Goal: Transaction & Acquisition: Purchase product/service

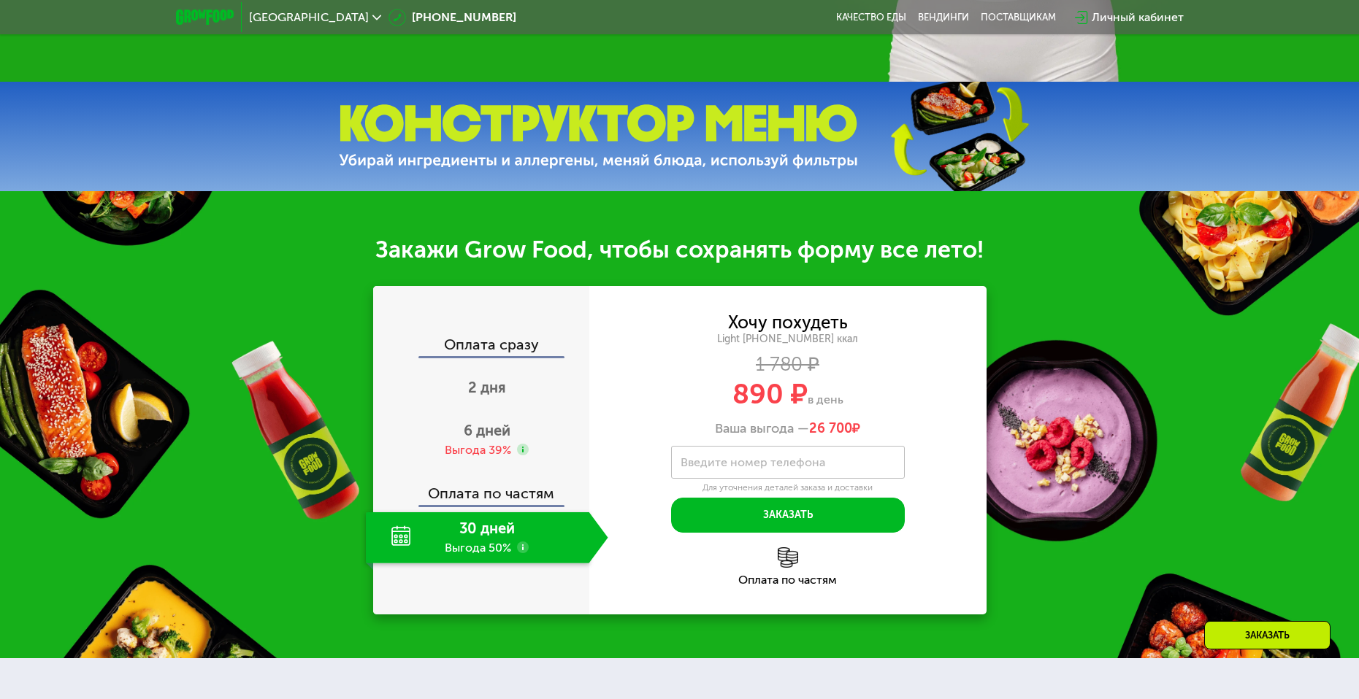
scroll to position [584, 0]
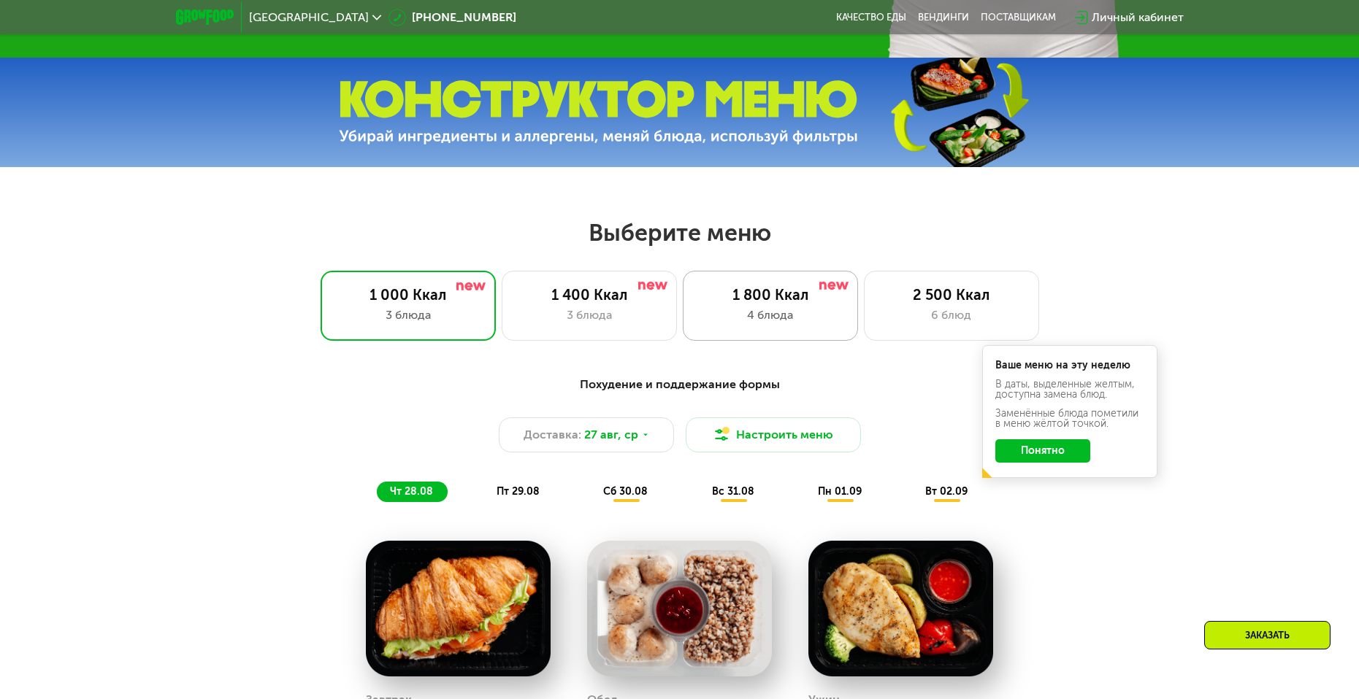
click at [864, 335] on div "1 800 Ккал 4 блюда" at bounding box center [951, 306] width 175 height 70
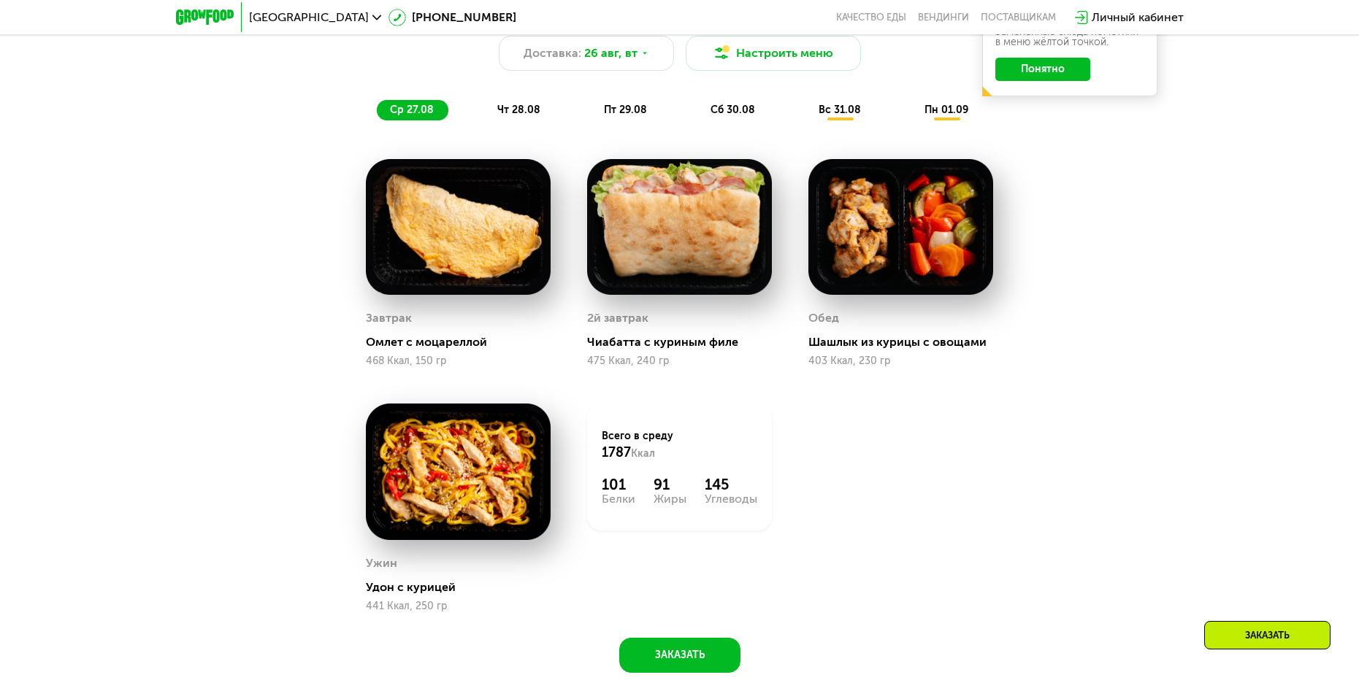
scroll to position [949, 0]
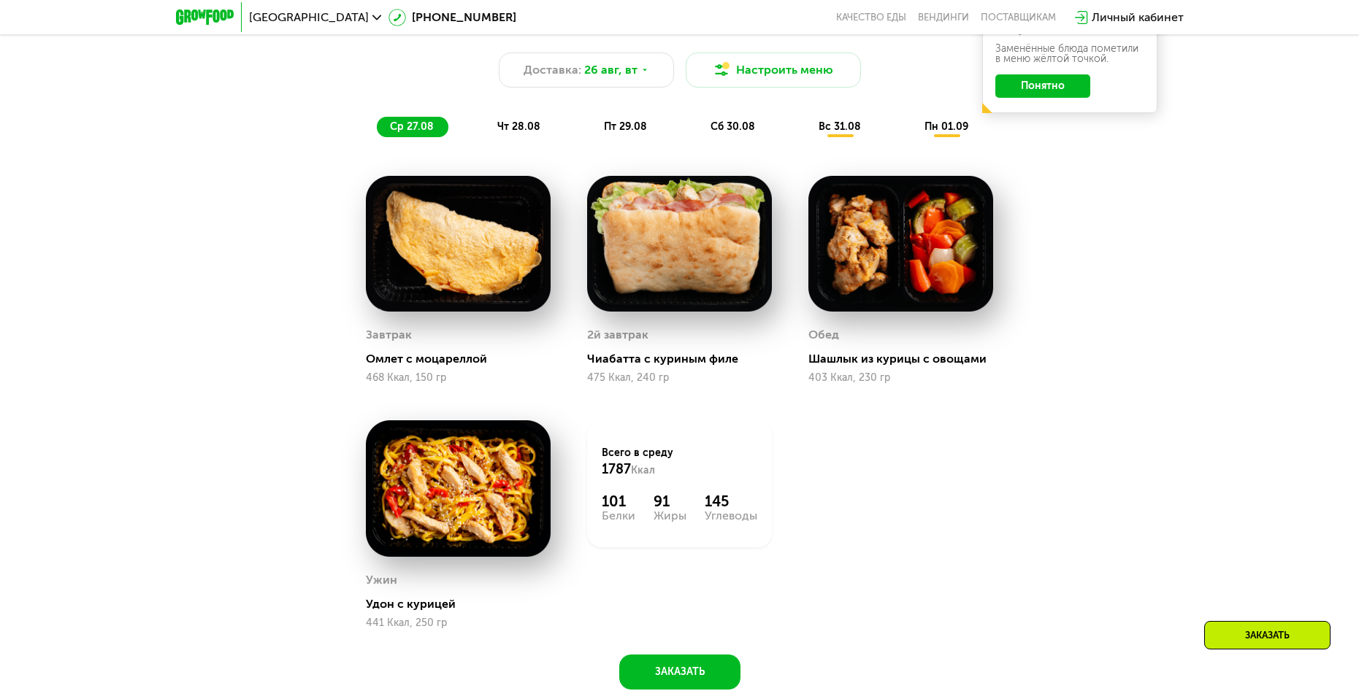
click at [591, 123] on div "чт 28.08" at bounding box center [626, 127] width 71 height 20
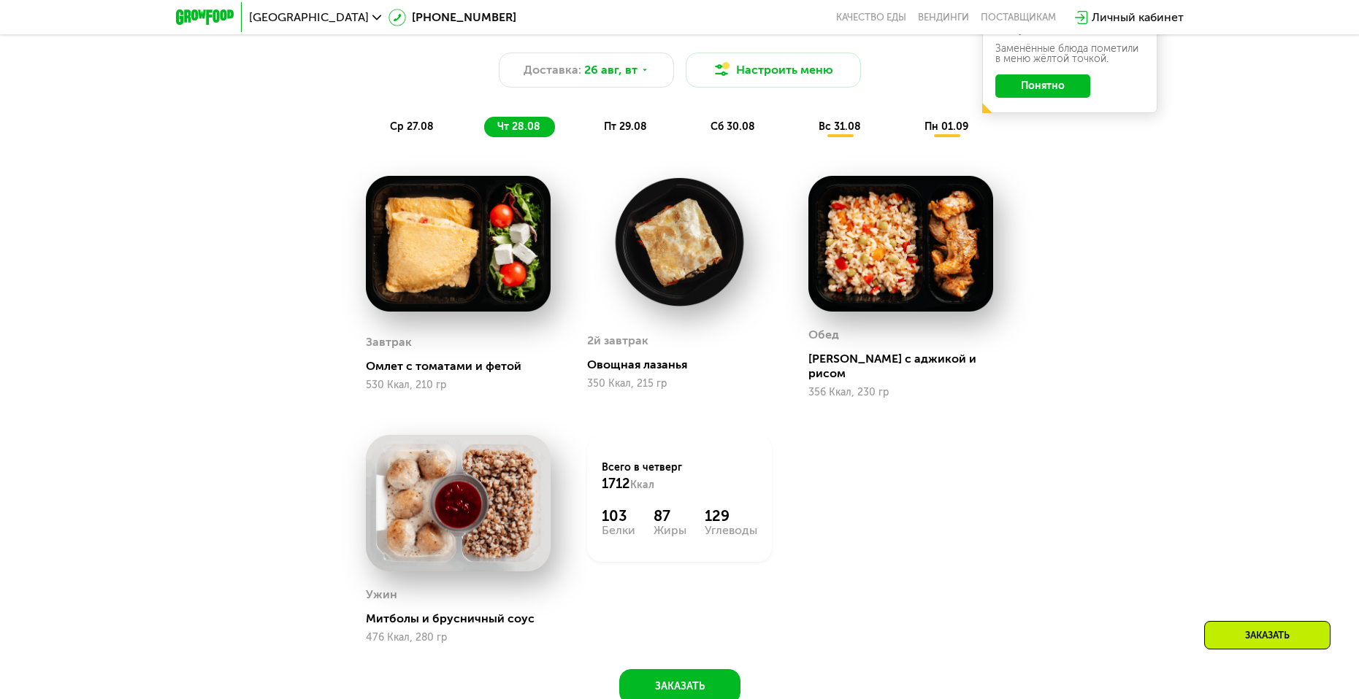
click at [697, 137] on div "пт 29.08" at bounding box center [733, 127] width 72 height 20
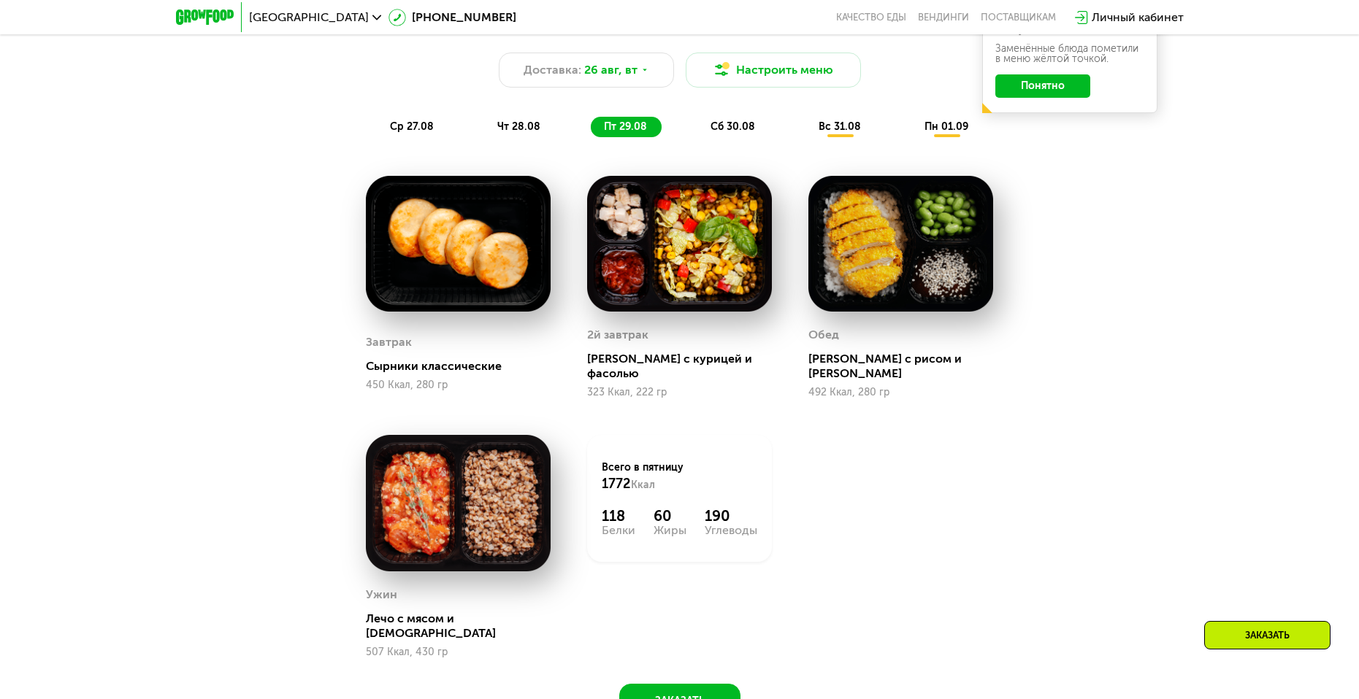
click at [729, 155] on div "Сбалансированное питание на каждый день Доставка: [DATE] Настроить меню ср 27.0…" at bounding box center [680, 360] width 900 height 717
click at [744, 153] on div "Сбалансированное питание на каждый день Доставка: [DATE] Настроить меню ср 27.0…" at bounding box center [680, 360] width 900 height 717
click at [751, 143] on div "Сбалансированное питание на каждый день Доставка: [DATE] Настроить меню ср 27.0…" at bounding box center [680, 74] width 882 height 144
click at [805, 131] on div "сб 30.08" at bounding box center [840, 127] width 70 height 20
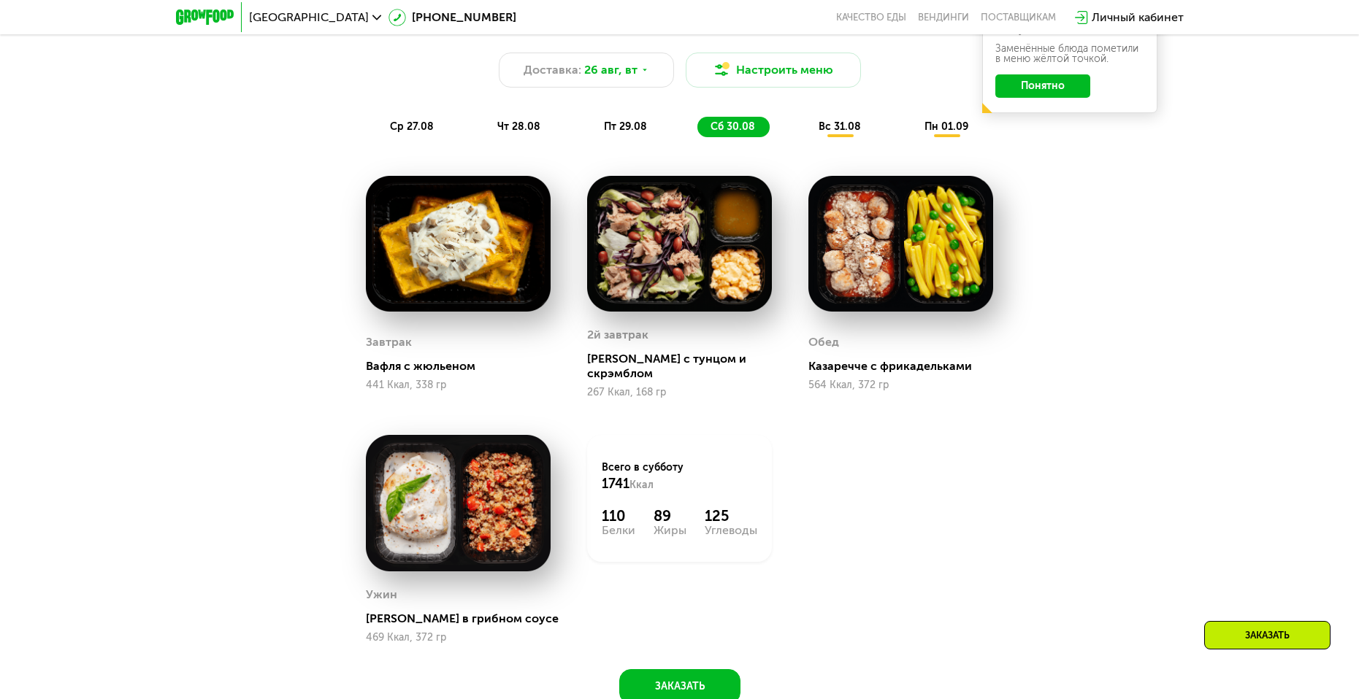
click at [821, 129] on span "вс 31.08" at bounding box center [840, 126] width 42 height 12
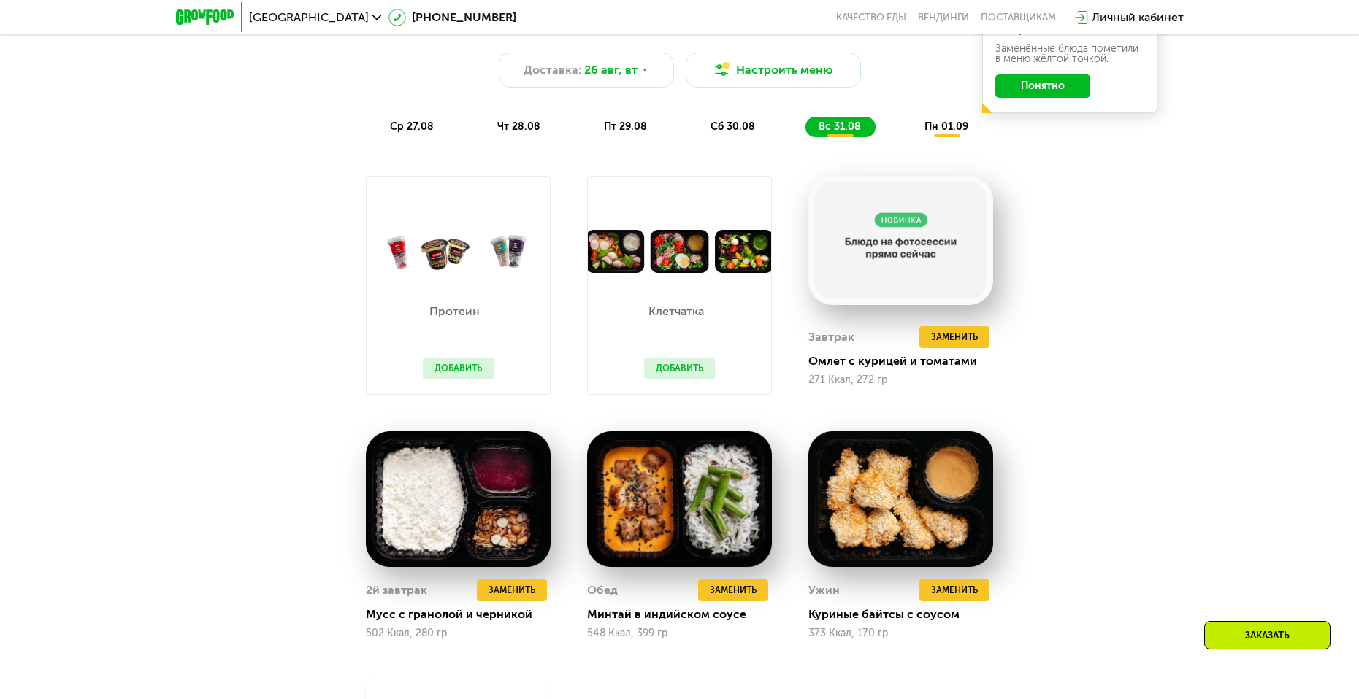
click at [951, 133] on span "пн 01.09" at bounding box center [946, 126] width 44 height 12
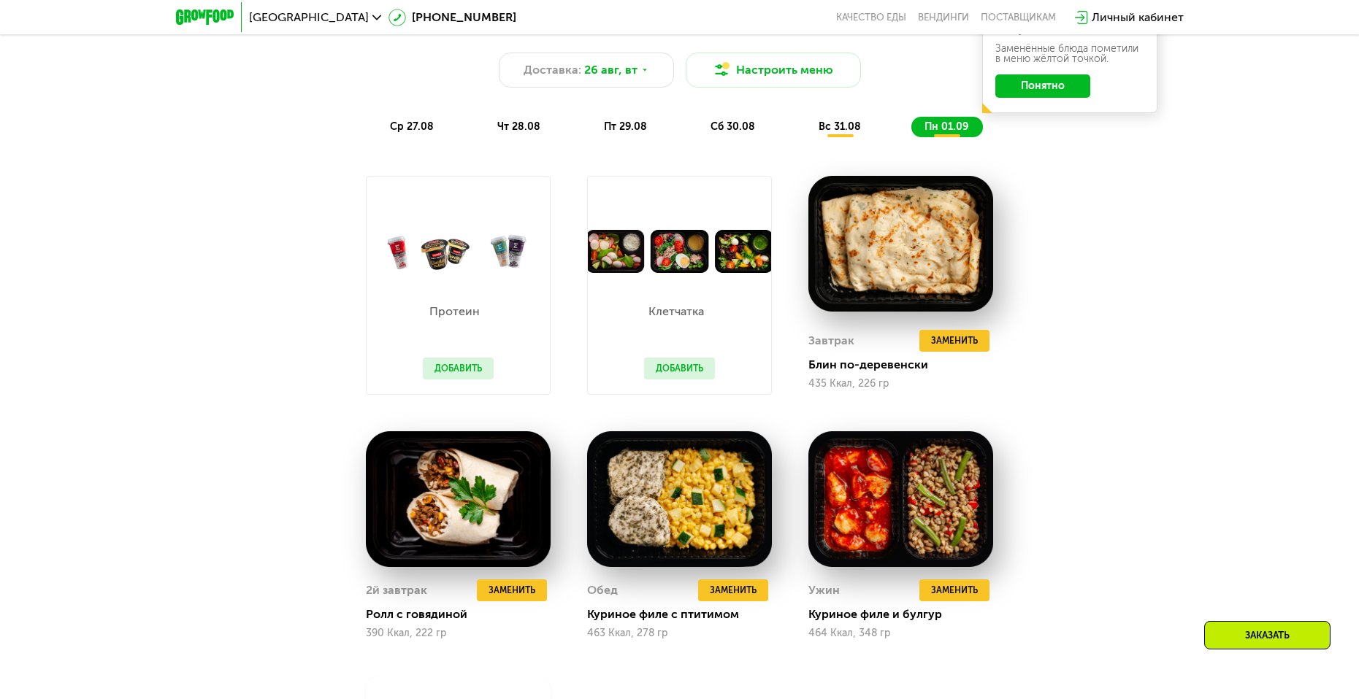
click at [515, 115] on div "Сбалансированное питание на каждый день Доставка: [DATE] Настроить меню ср 27.0…" at bounding box center [680, 74] width 865 height 126
click at [484, 122] on div "ср 27.08" at bounding box center [519, 127] width 71 height 20
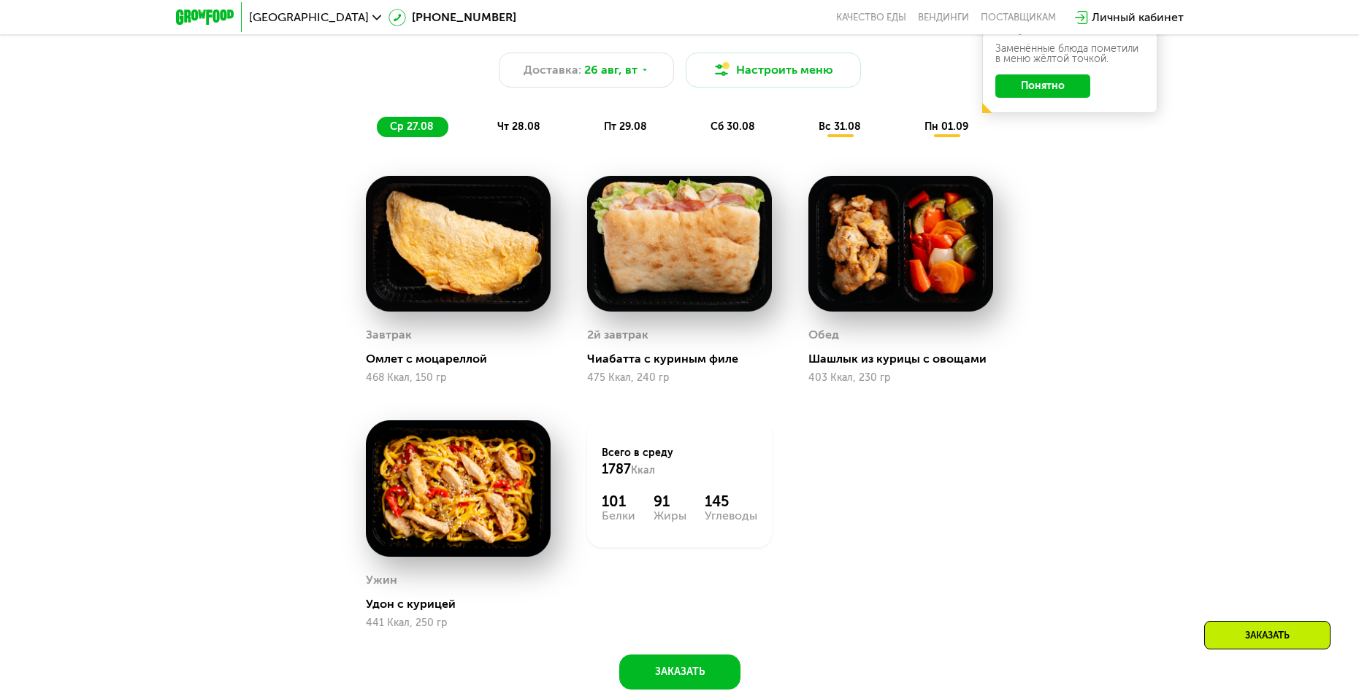
click at [553, 126] on div "ср 27.08 чт 28.08 пт 29.08 сб 30.08 вс 31.08 пн 01.09" at bounding box center [680, 127] width 606 height 20
click at [664, 131] on div "ср 27.08 чт 28.08 пт 29.08 сб 30.08 вс 31.08 пн 01.09" at bounding box center [680, 127] width 606 height 20
click at [737, 129] on span "сб 30.08" at bounding box center [732, 126] width 45 height 12
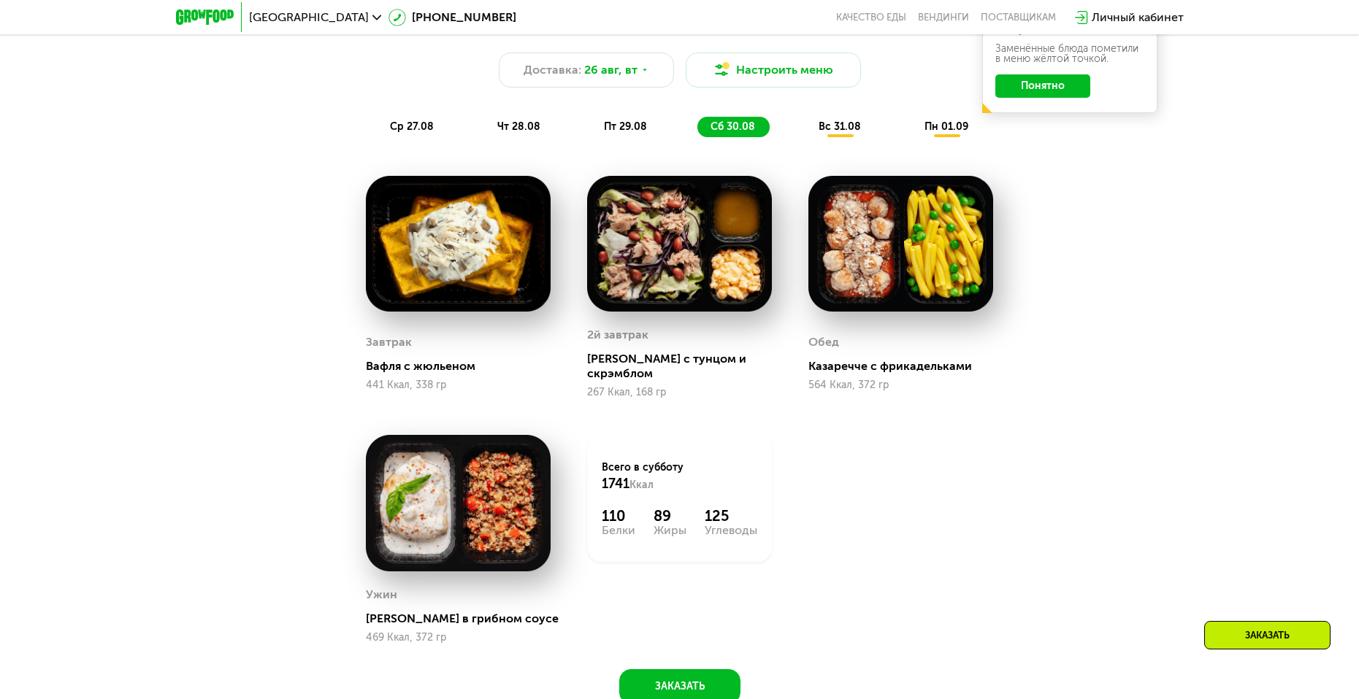
click at [911, 129] on div "вс 31.08" at bounding box center [947, 127] width 72 height 20
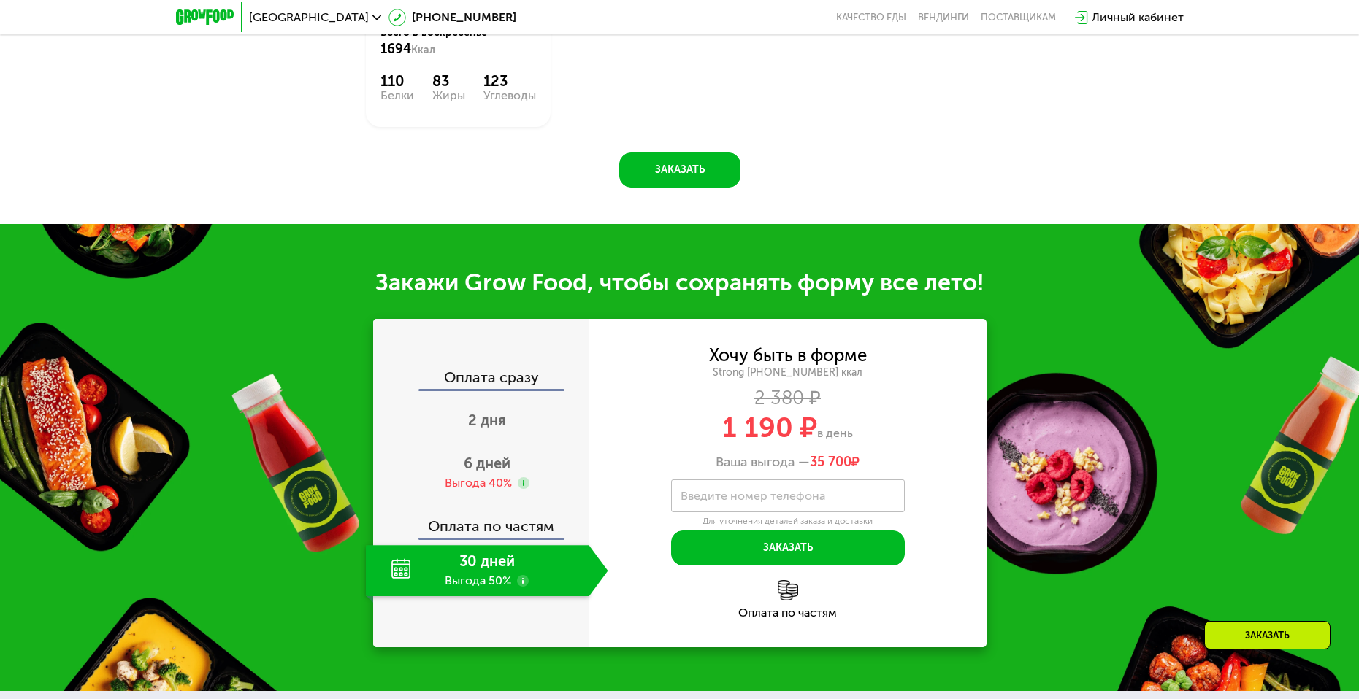
scroll to position [1679, 0]
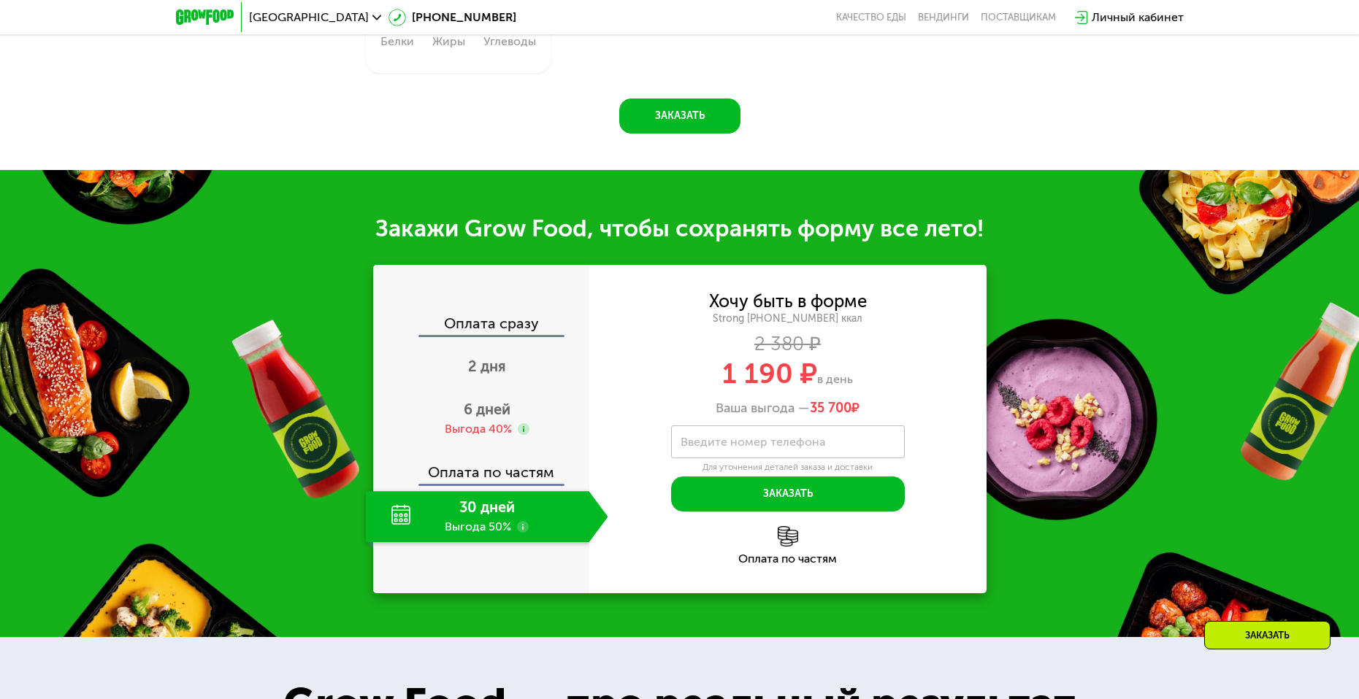
click at [534, 508] on div "30 дней Выгода 50%" at bounding box center [477, 516] width 223 height 51
click at [500, 522] on div "30 дней Выгода 50%" at bounding box center [477, 516] width 223 height 51
click at [505, 414] on span "6 дней" at bounding box center [487, 410] width 47 height 18
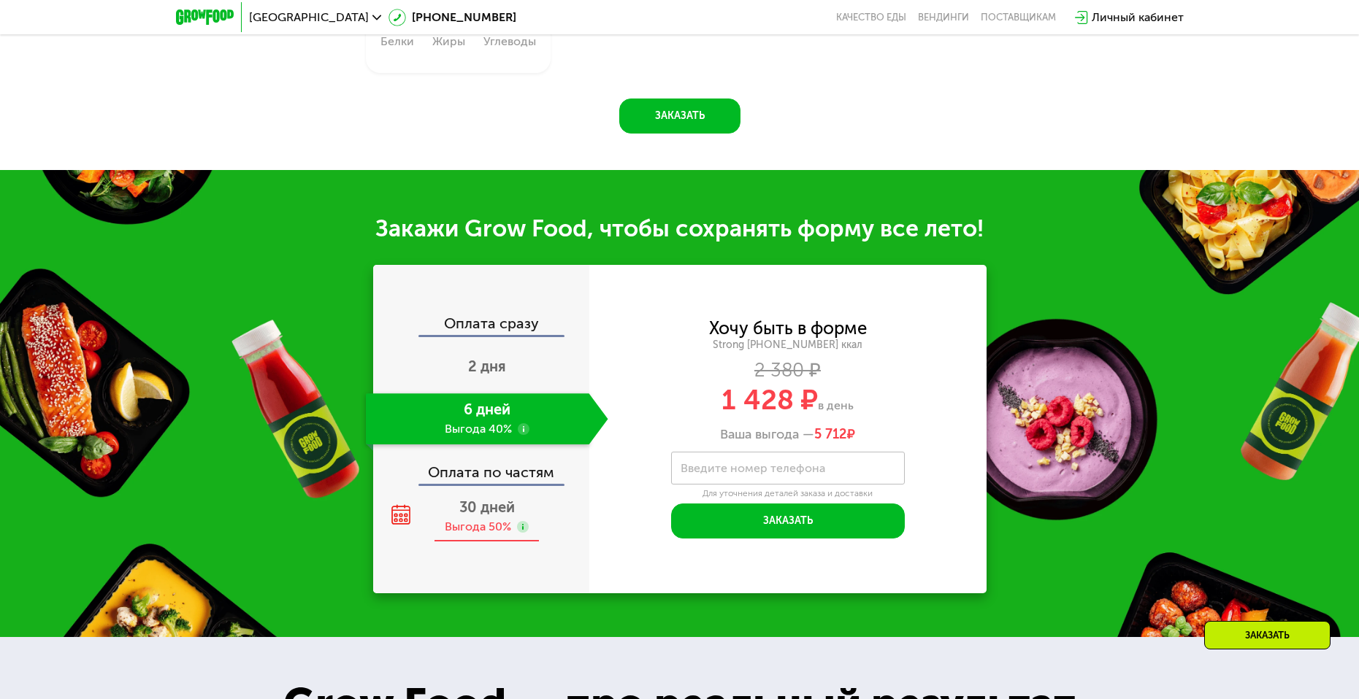
click at [526, 532] on use at bounding box center [523, 527] width 12 height 12
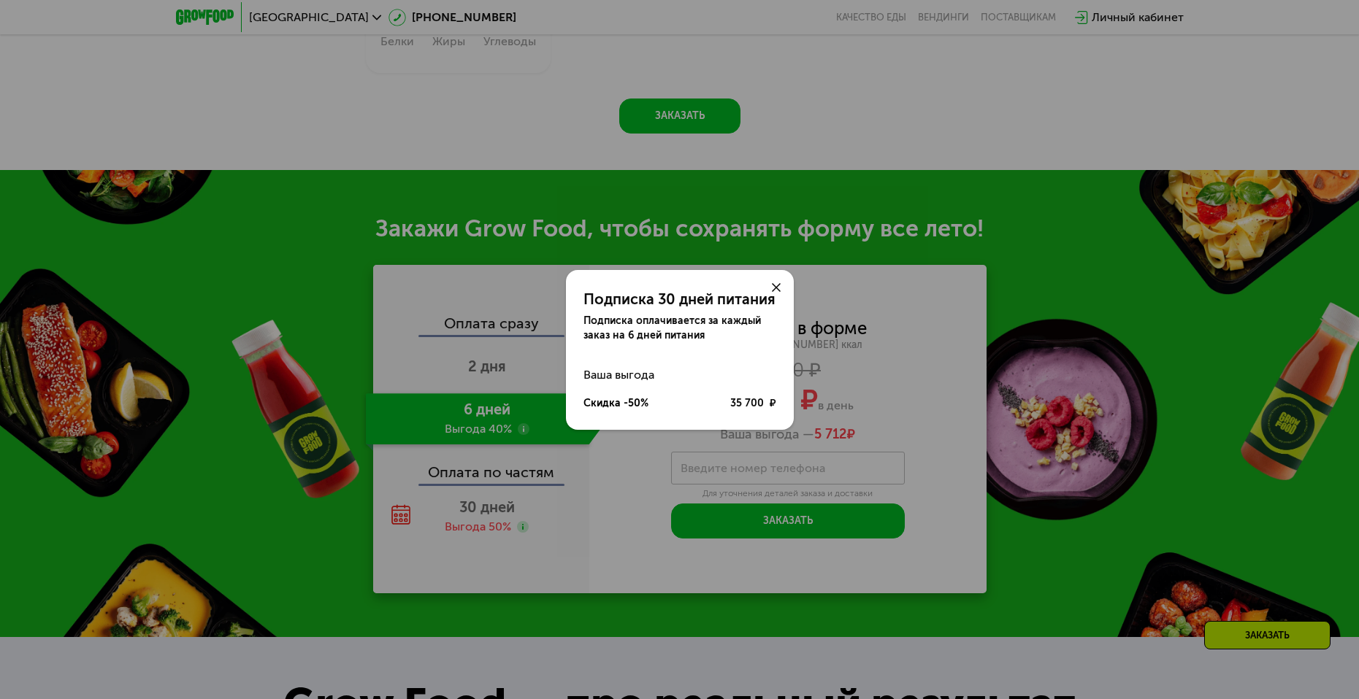
click at [777, 283] on icon at bounding box center [776, 287] width 9 height 9
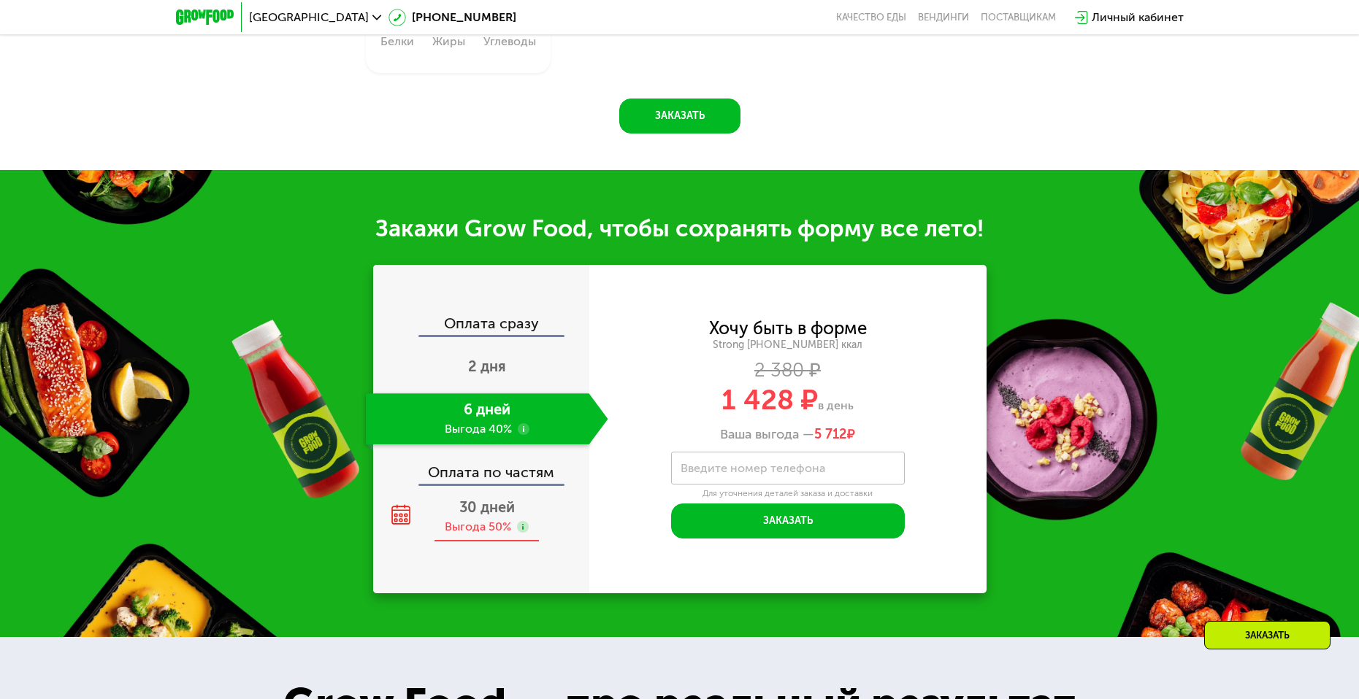
click at [532, 513] on div "30 дней Выгода 50%" at bounding box center [487, 516] width 242 height 51
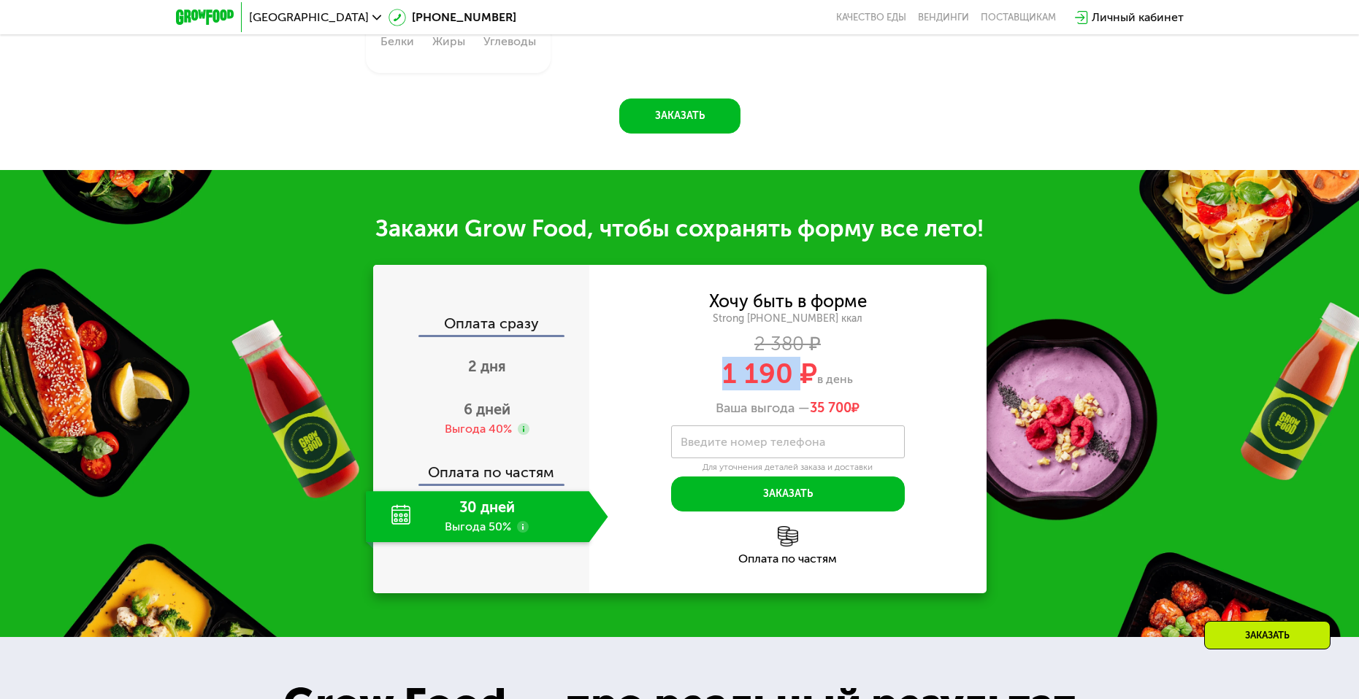
drag, startPoint x: 699, startPoint y: 380, endPoint x: 802, endPoint y: 387, distance: 102.4
click at [802, 387] on div "1 190 ₽ в день" at bounding box center [787, 374] width 397 height 28
click at [513, 375] on div "2 дня" at bounding box center [487, 367] width 242 height 51
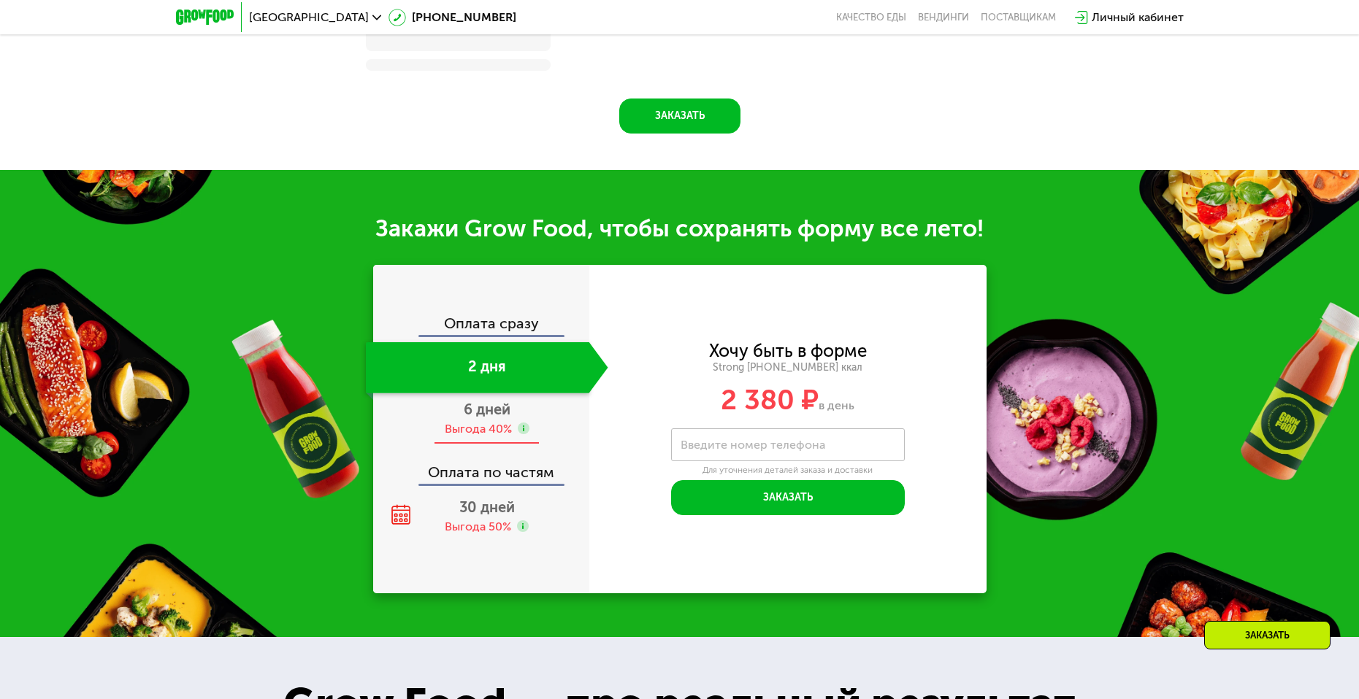
click at [504, 428] on div "Выгода 40%" at bounding box center [478, 429] width 67 height 16
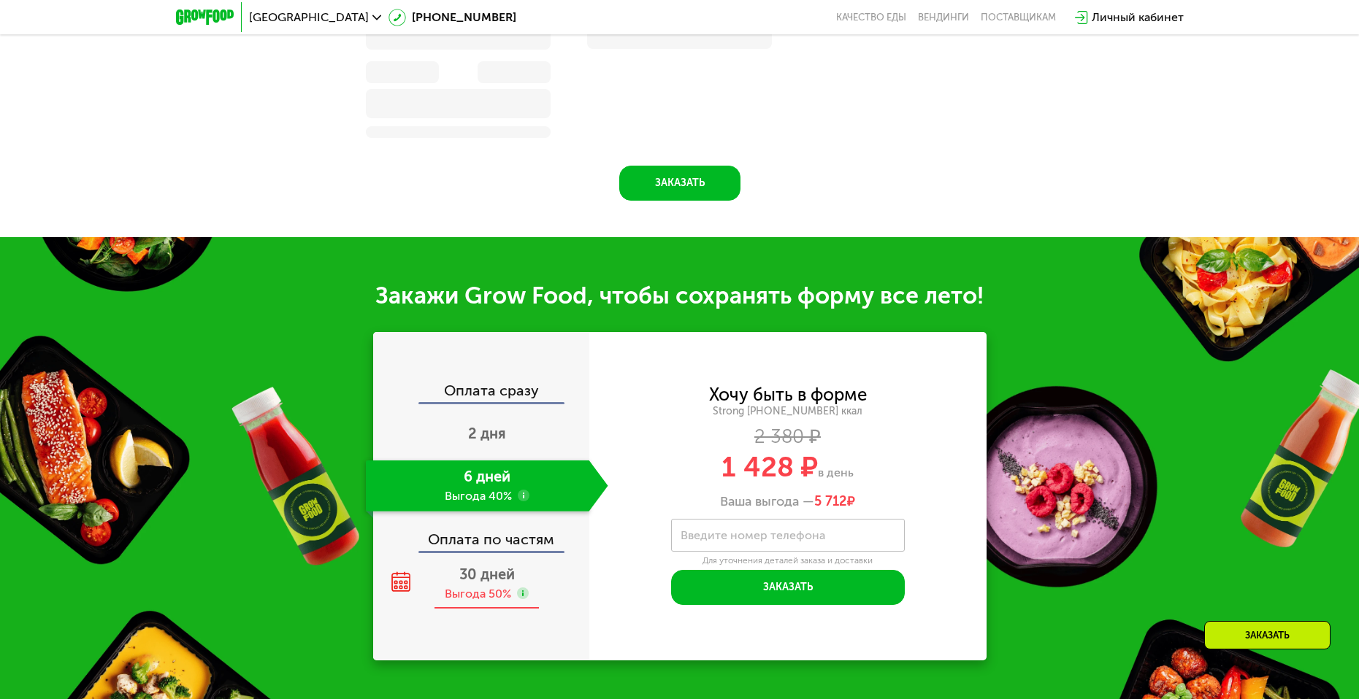
click at [505, 566] on span "30 дней" at bounding box center [486, 575] width 55 height 18
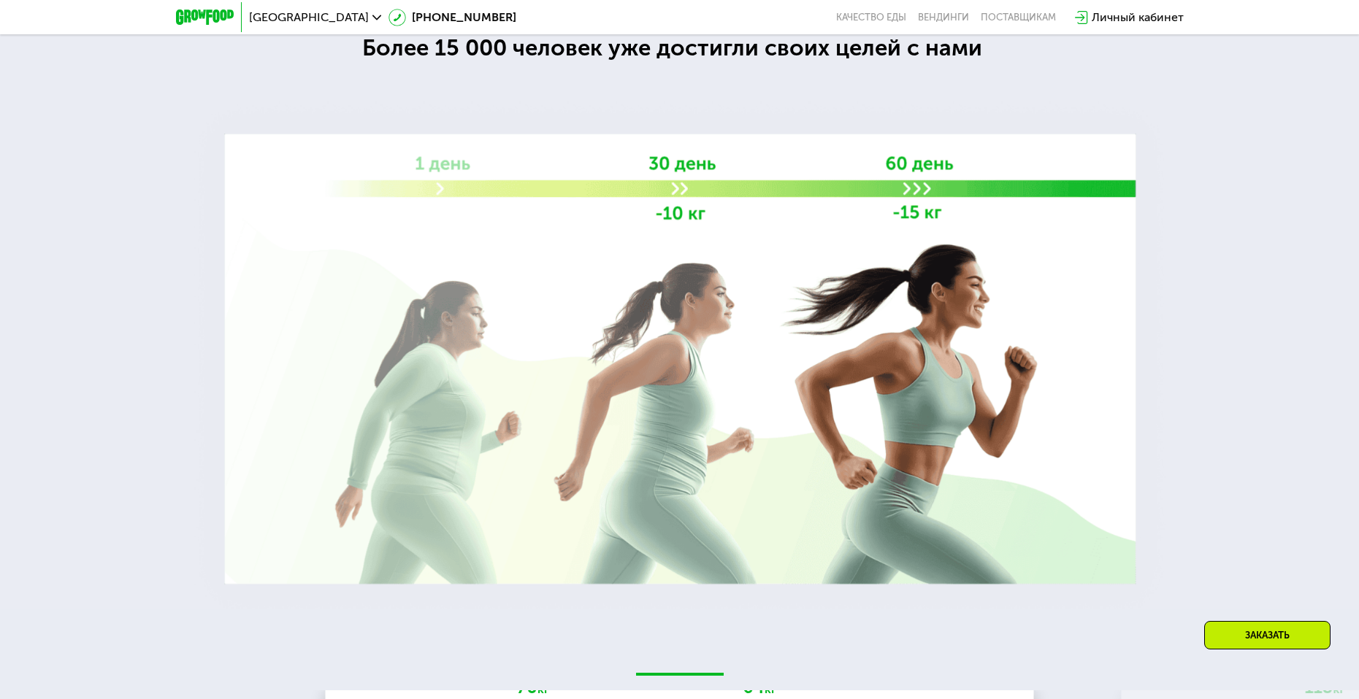
scroll to position [2747, 0]
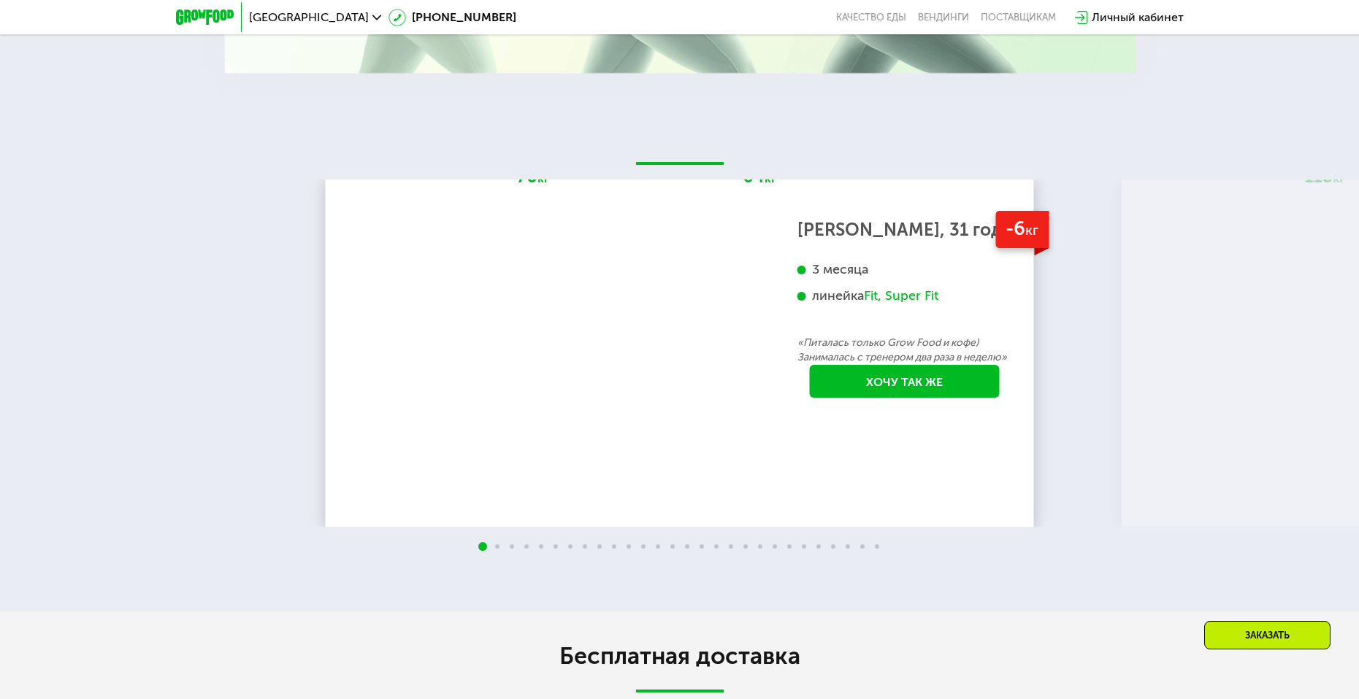
click at [1310, 356] on img at bounding box center [1320, 353] width 33 height 33
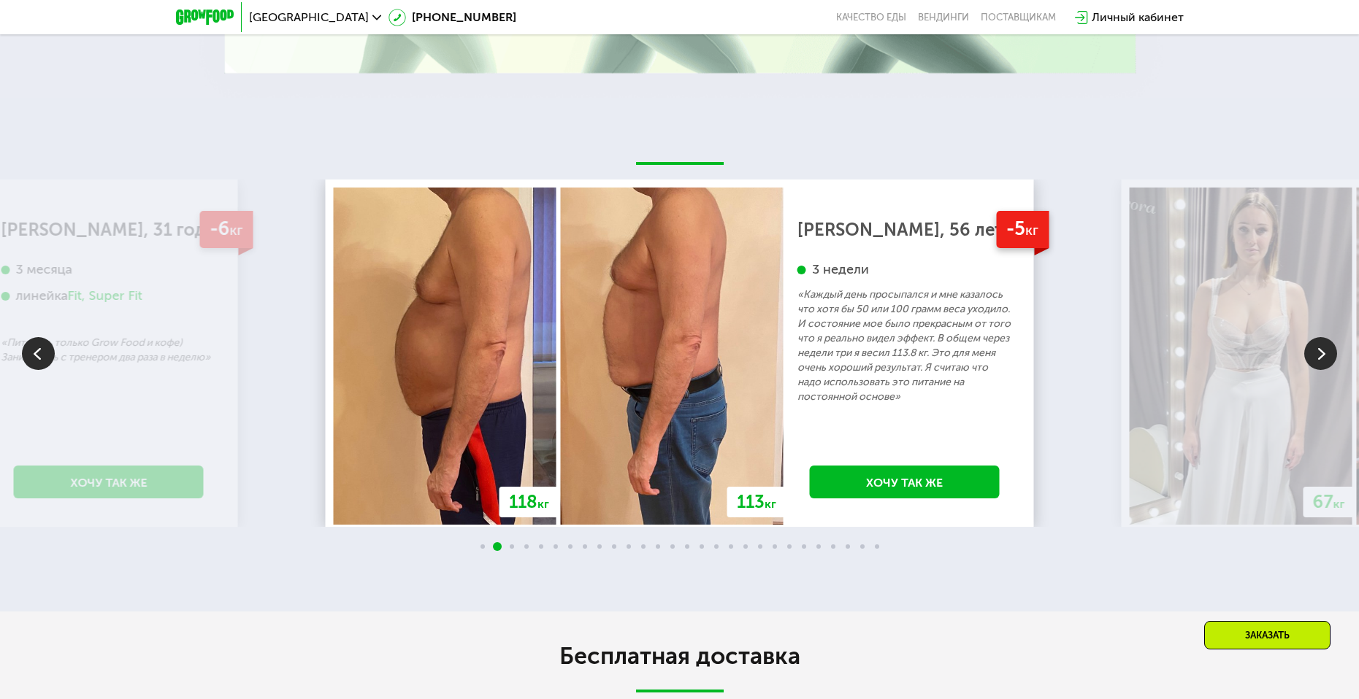
click at [50, 361] on img at bounding box center [38, 353] width 33 height 33
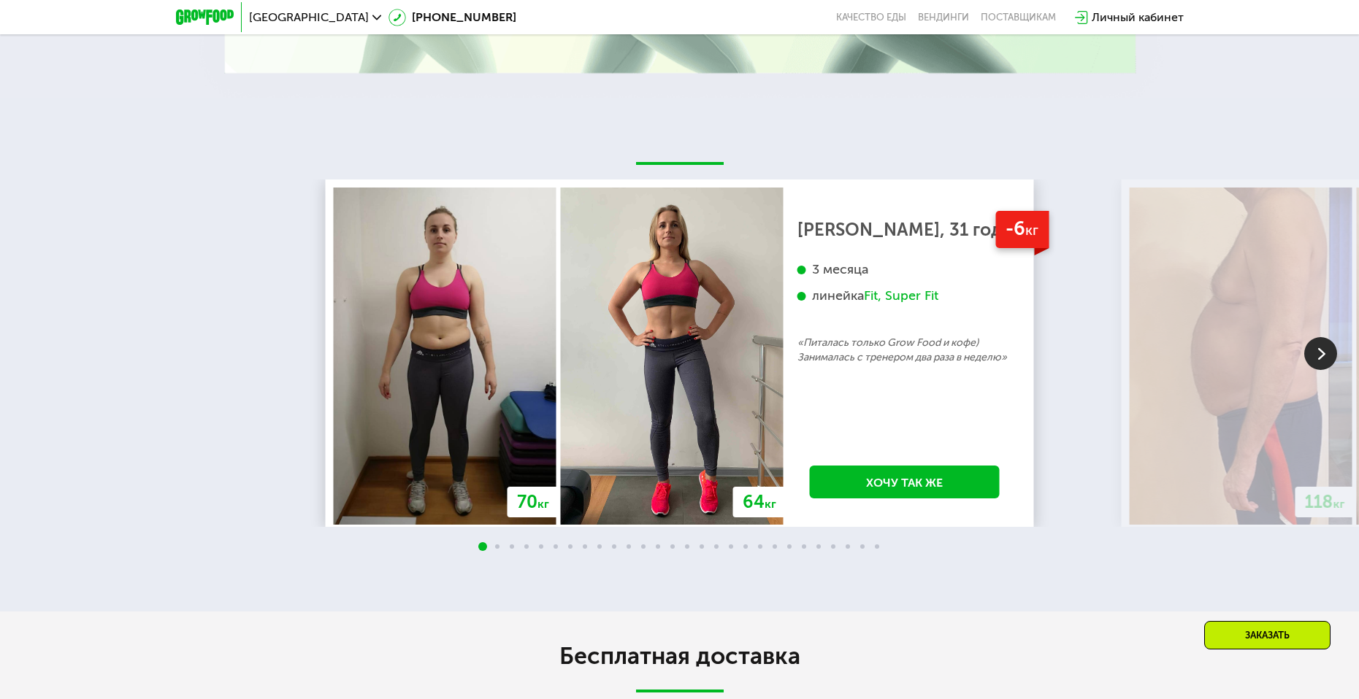
click at [1336, 342] on img at bounding box center [1320, 353] width 33 height 33
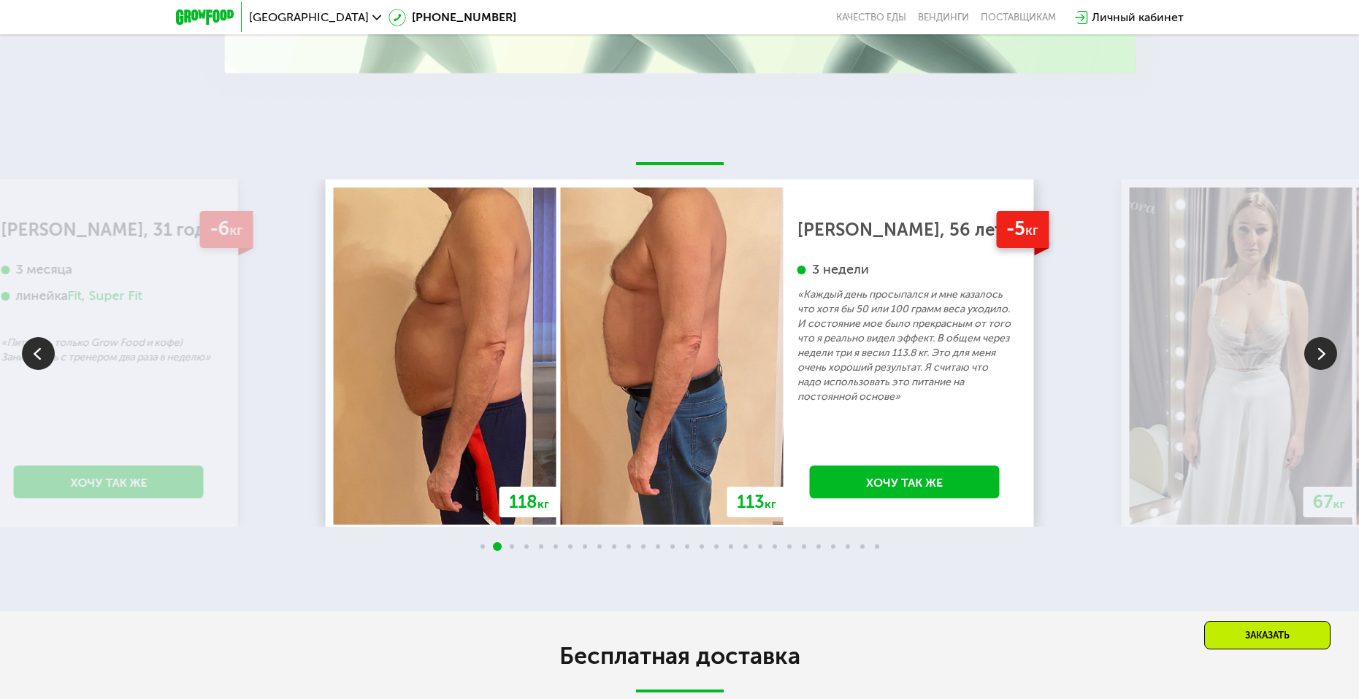
click at [1335, 346] on img at bounding box center [1320, 353] width 33 height 33
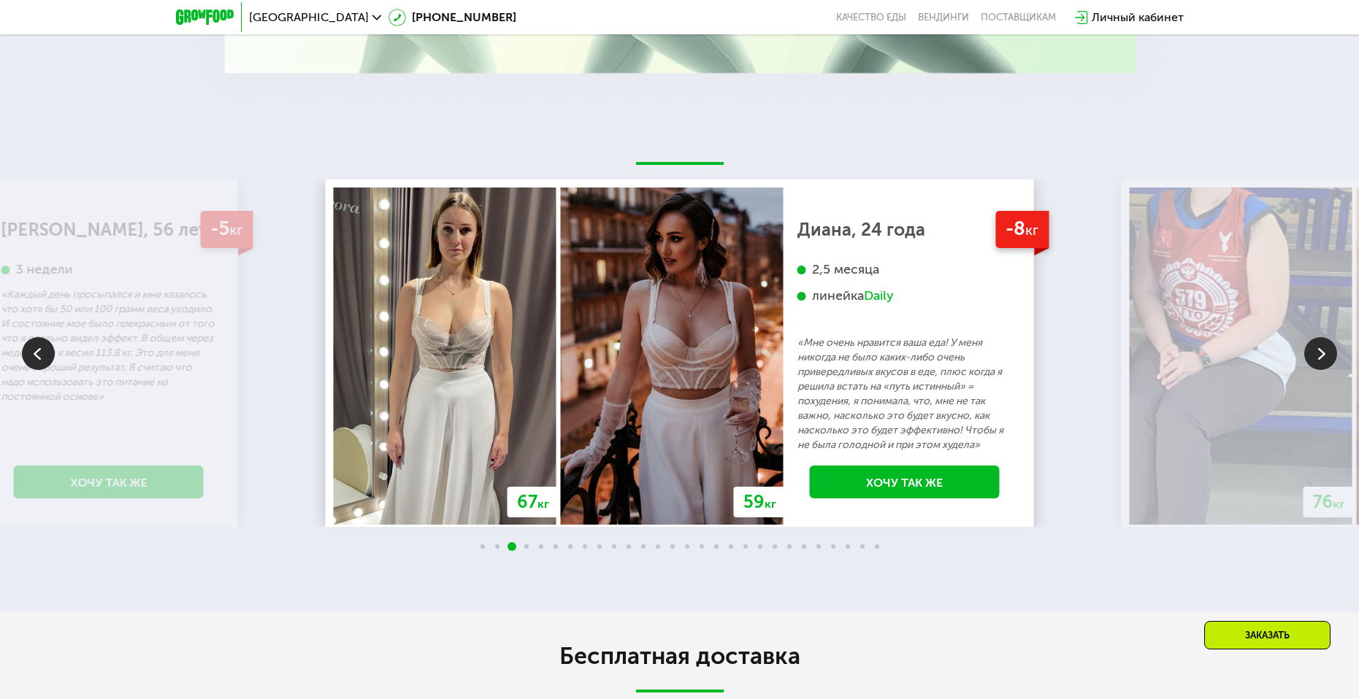
click at [1335, 346] on img at bounding box center [1320, 353] width 33 height 33
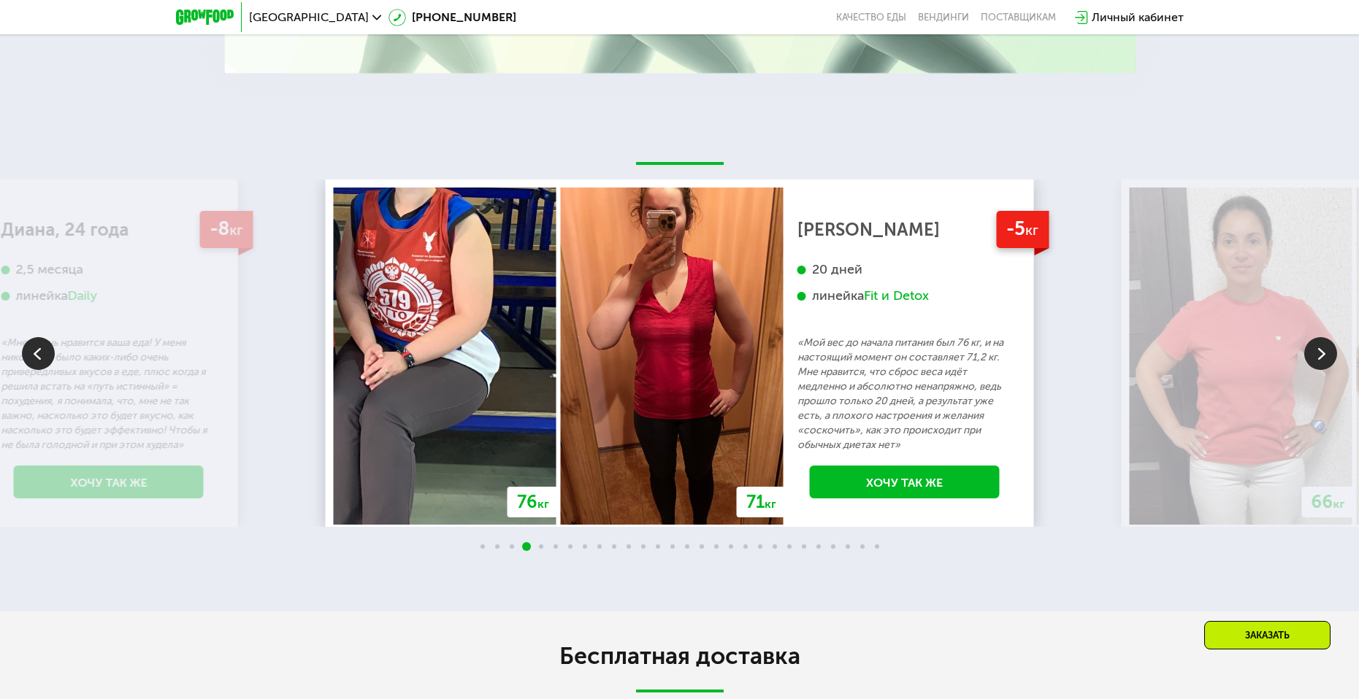
click at [1335, 346] on img at bounding box center [1320, 353] width 33 height 33
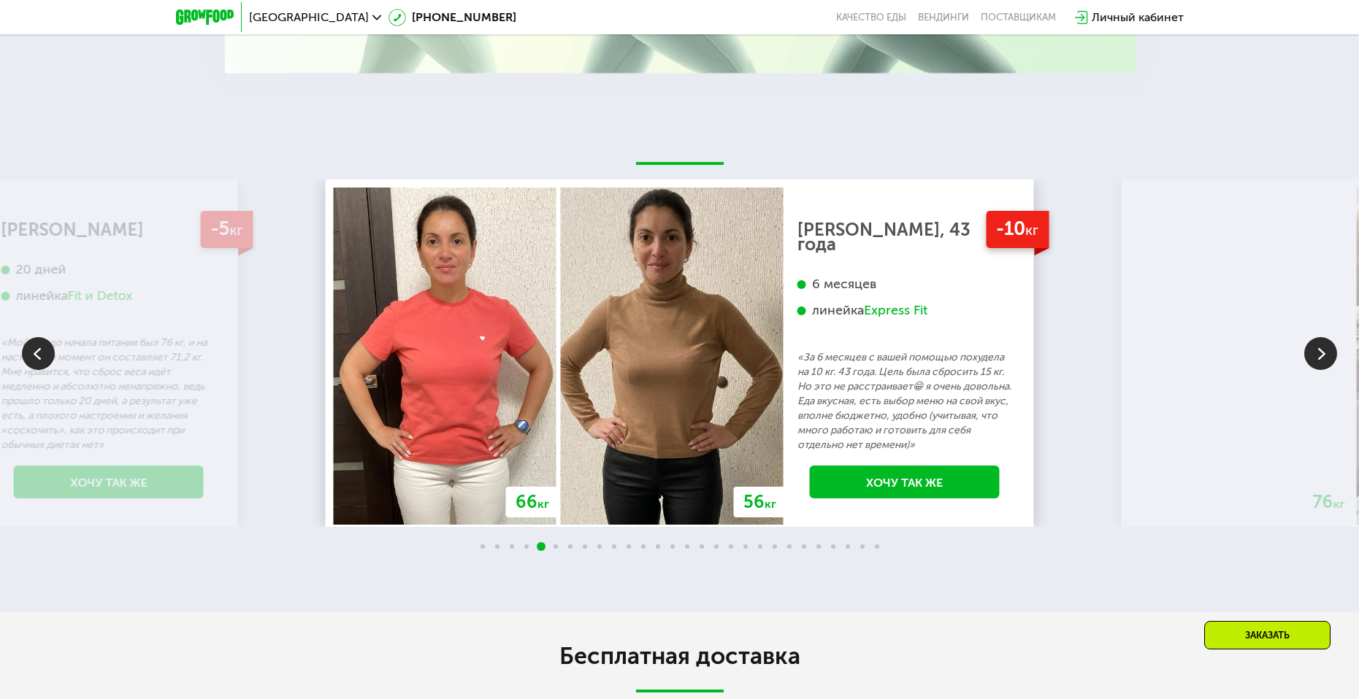
click at [1335, 346] on img at bounding box center [1320, 353] width 33 height 33
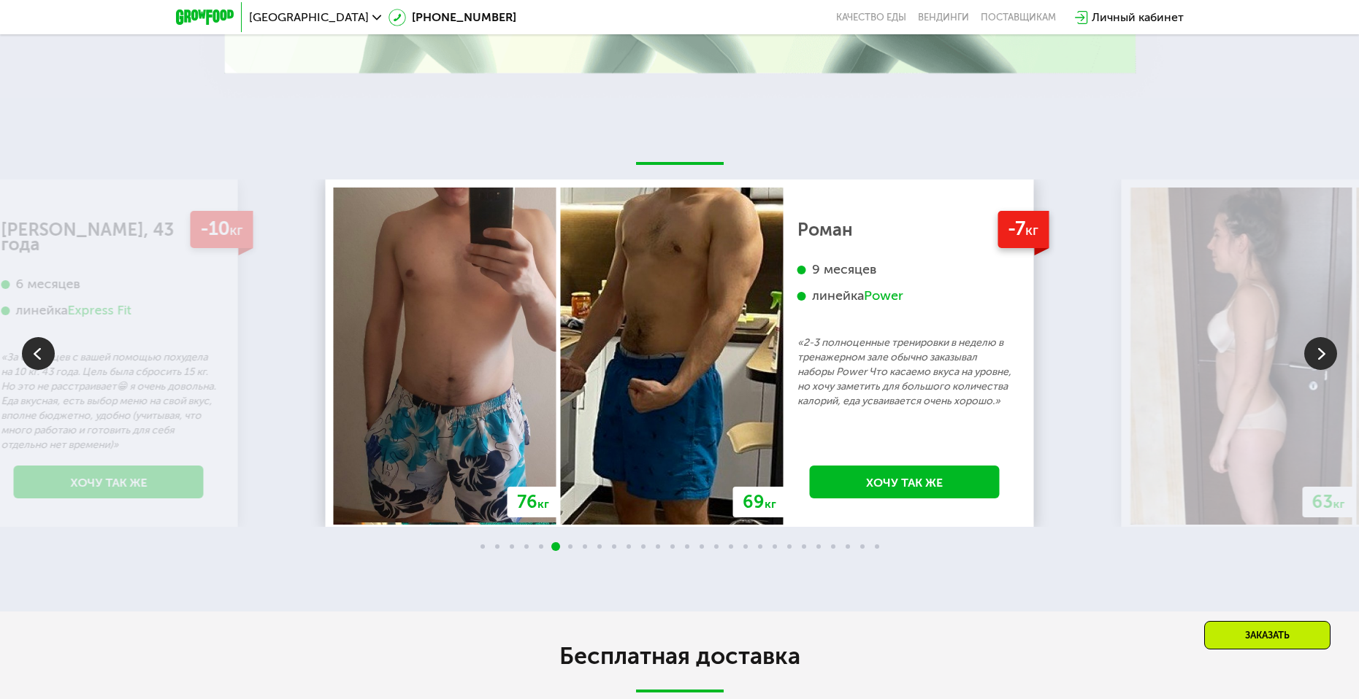
click at [1335, 346] on img at bounding box center [1320, 353] width 33 height 33
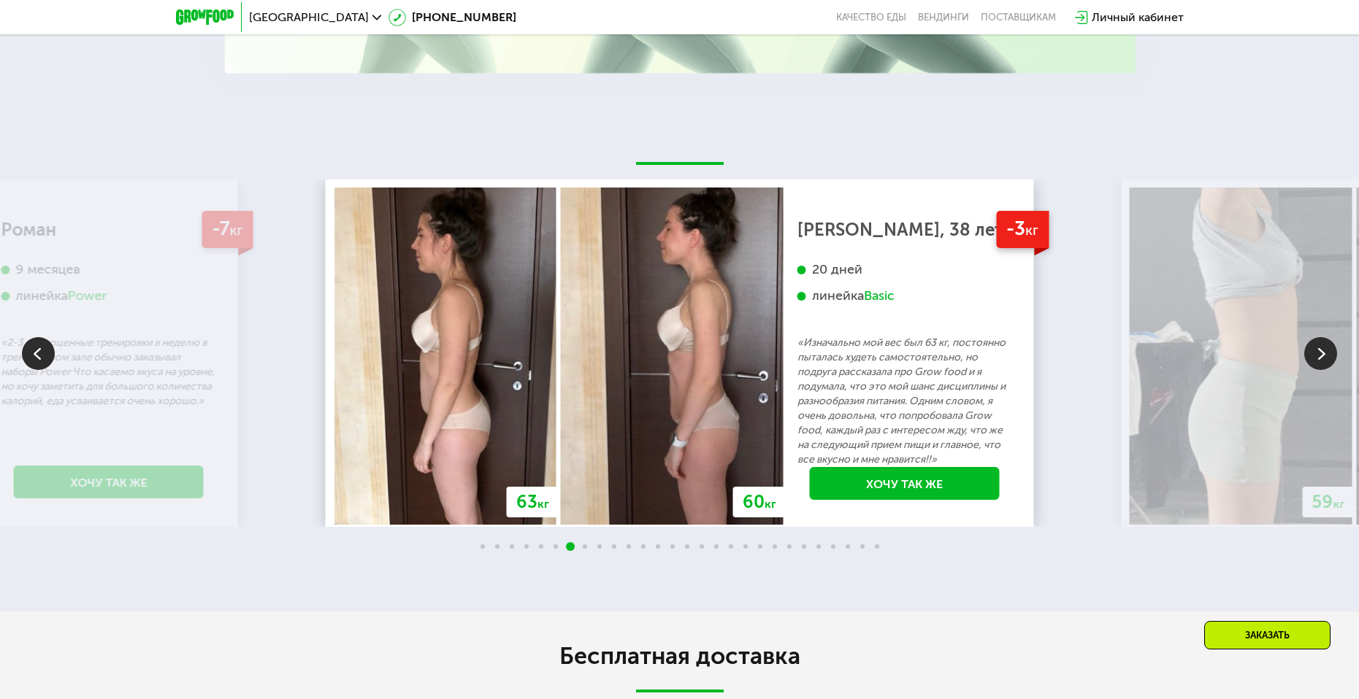
click at [1335, 346] on img at bounding box center [1320, 353] width 33 height 33
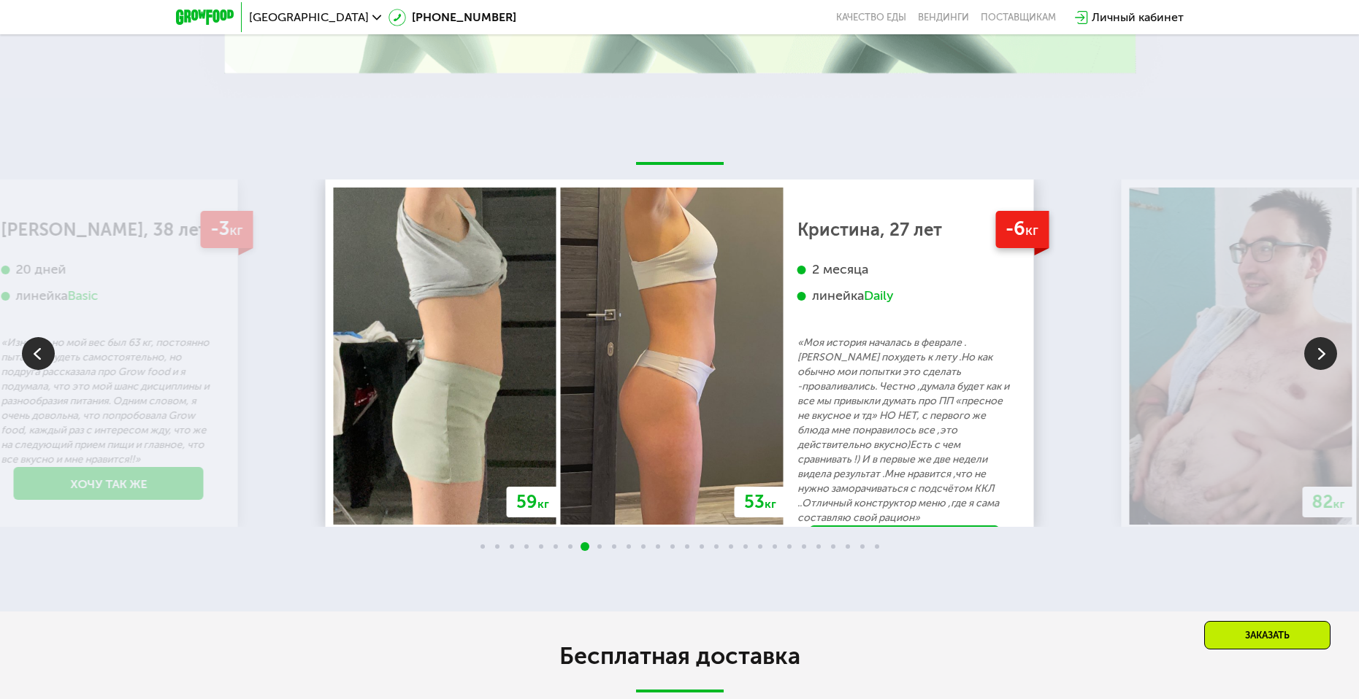
click at [1335, 346] on img at bounding box center [1320, 353] width 33 height 33
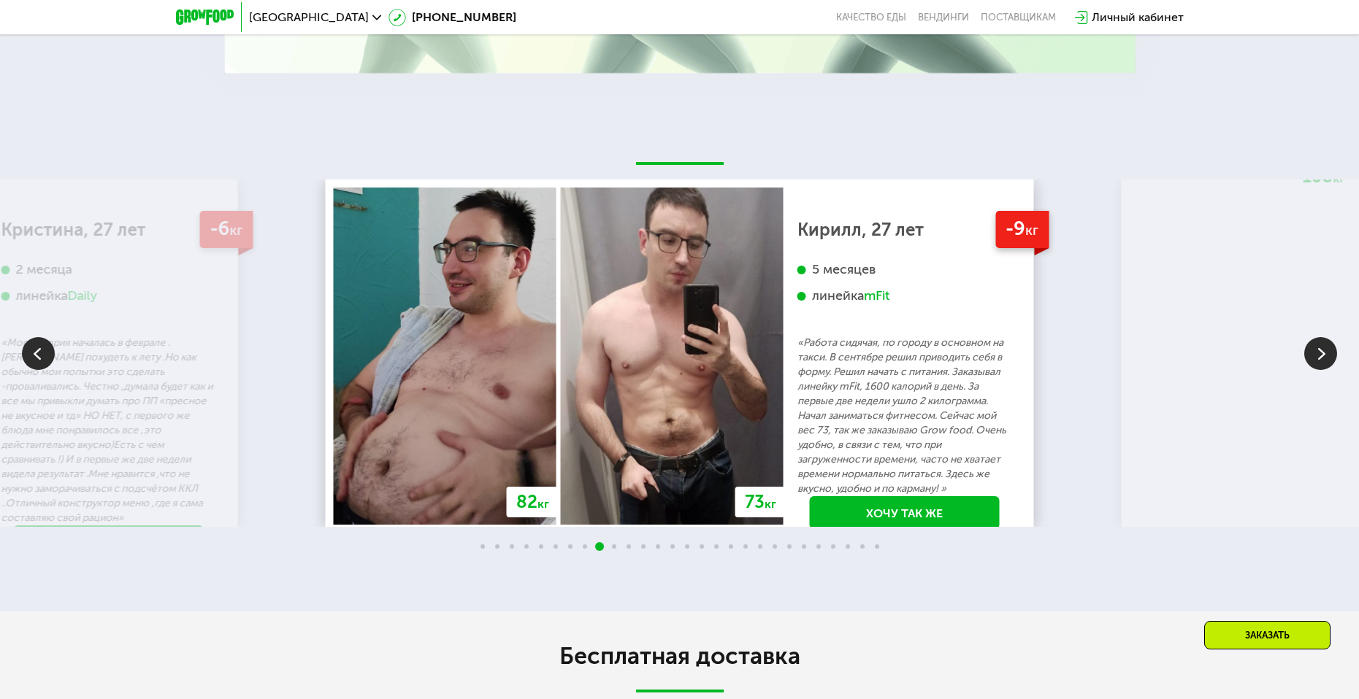
click at [1335, 346] on img at bounding box center [1320, 353] width 33 height 33
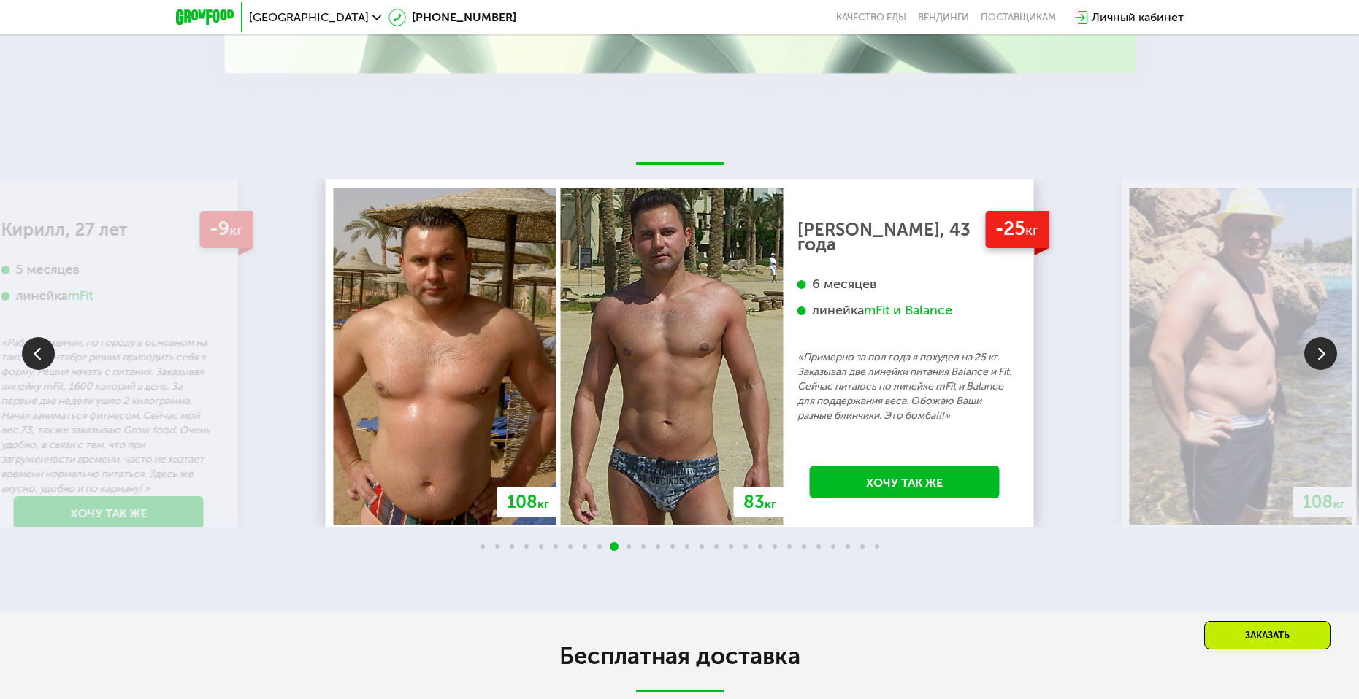
click at [1335, 346] on img at bounding box center [1320, 353] width 33 height 33
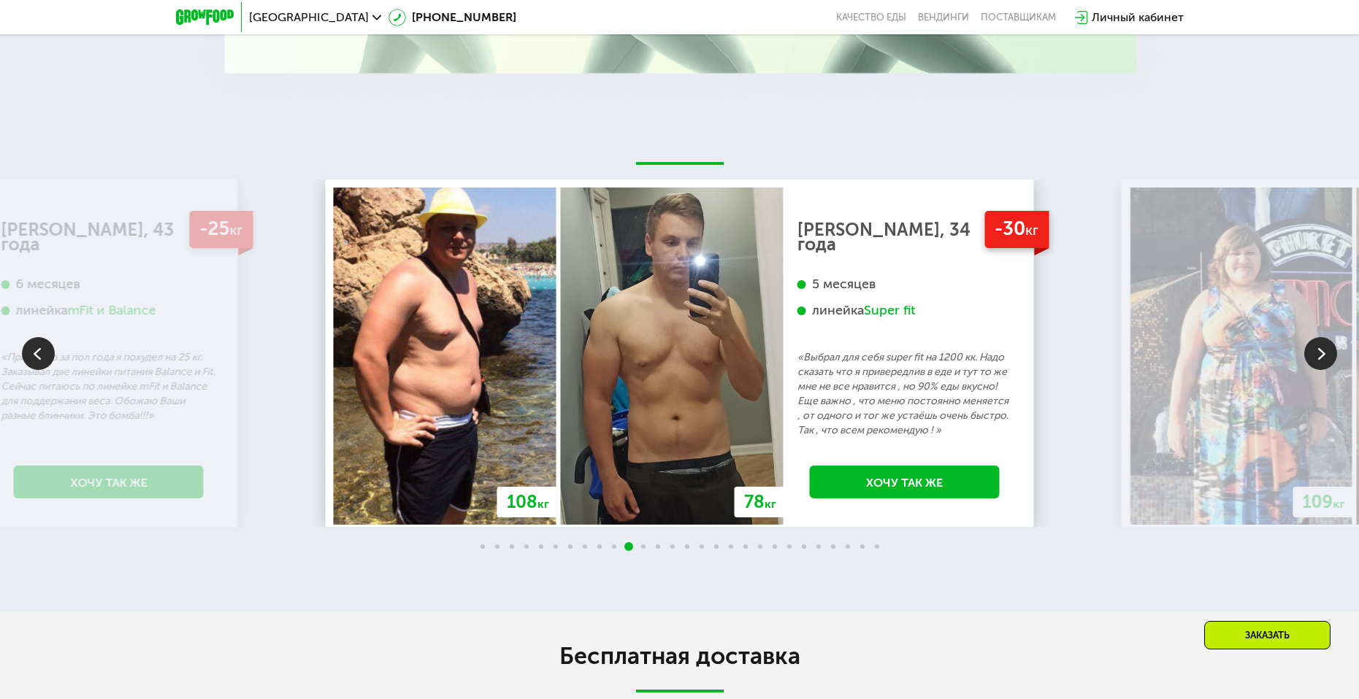
click at [1335, 346] on img at bounding box center [1320, 353] width 33 height 33
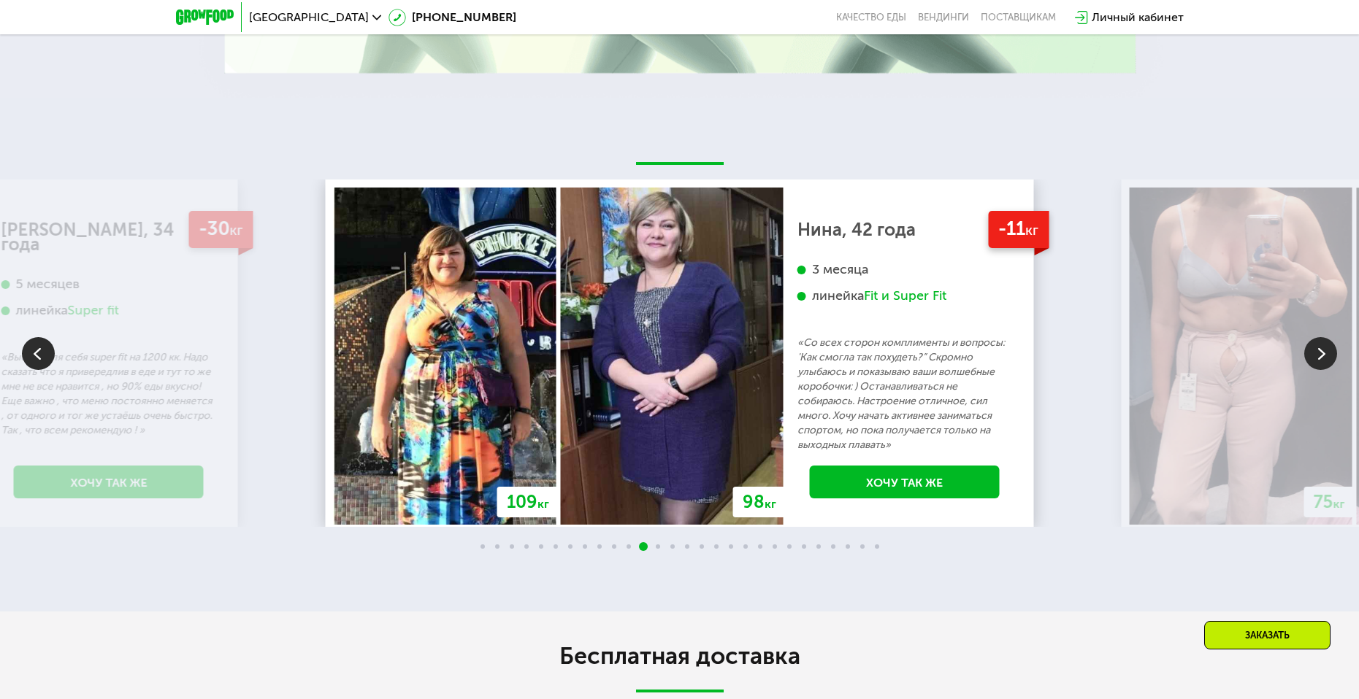
click at [1335, 346] on img at bounding box center [1320, 353] width 33 height 33
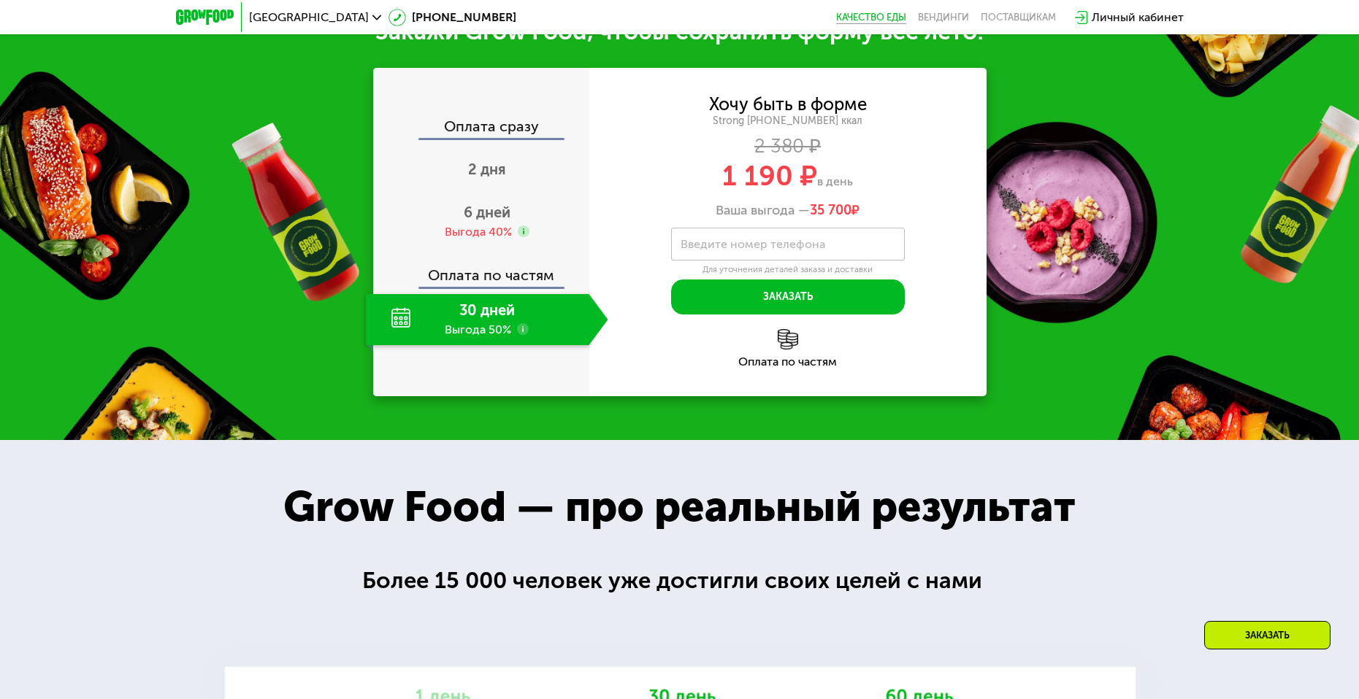
scroll to position [1690, 0]
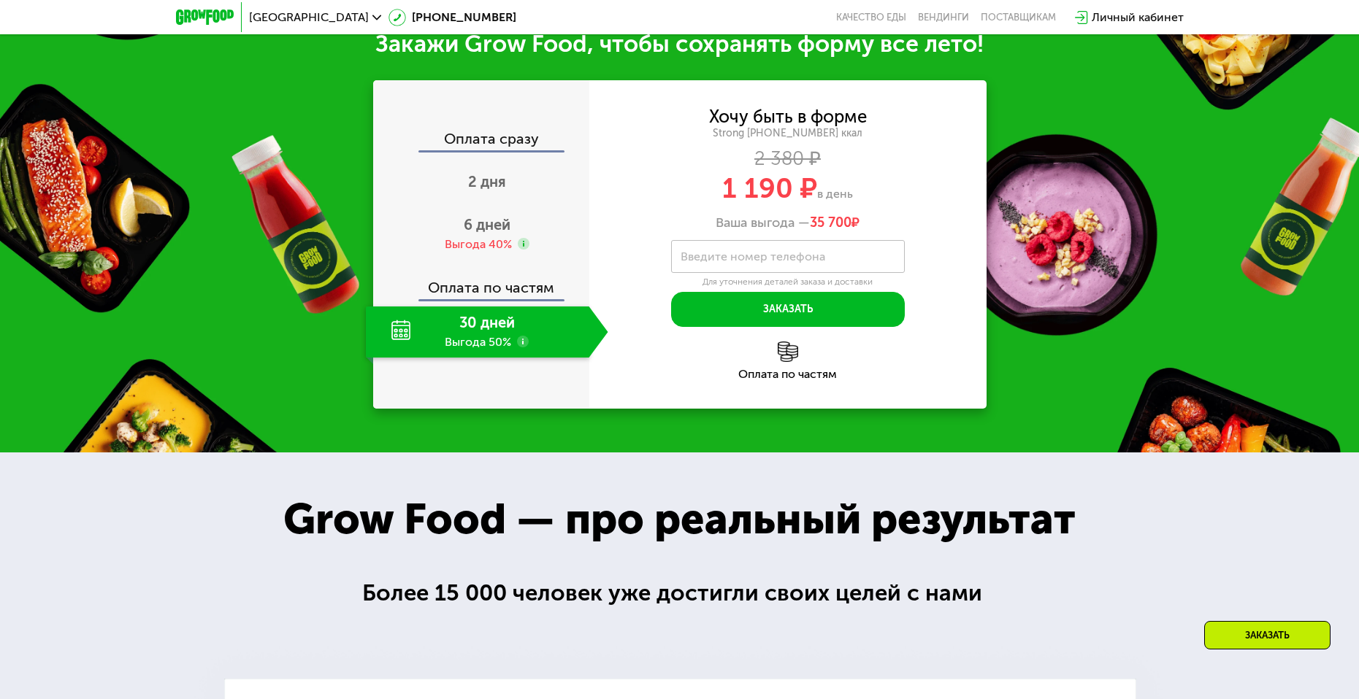
click at [878, 7] on div "Москва [PHONE_NUMBER] Качество еды [PERSON_NAME] поставщикам Личный кабинет" at bounding box center [680, 17] width 1022 height 32
click at [874, 12] on link "Качество еды" at bounding box center [871, 18] width 70 height 12
